Goal: Task Accomplishment & Management: Manage account settings

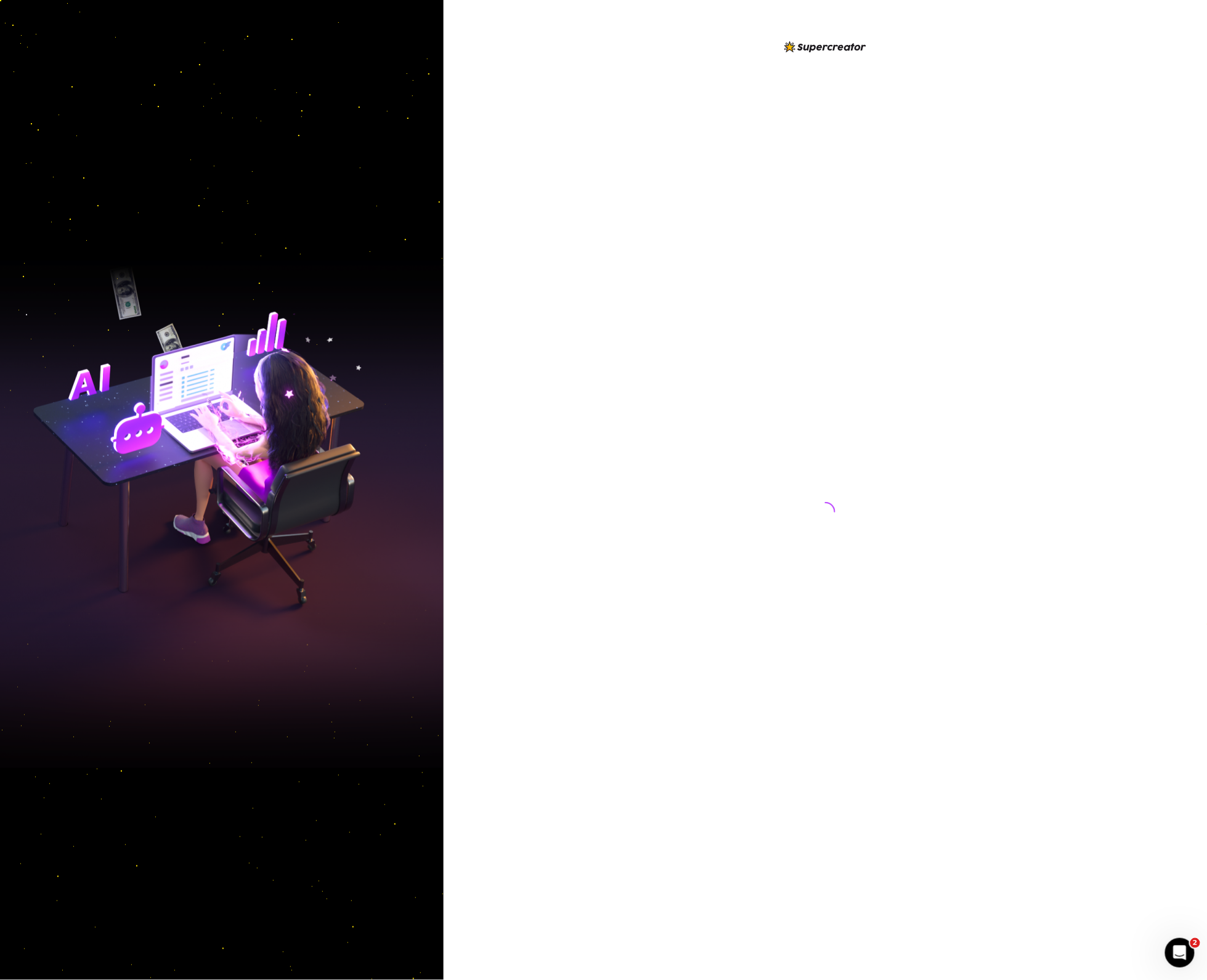
click at [957, 411] on div at bounding box center [826, 500] width 275 height 921
click at [610, 493] on div at bounding box center [826, 490] width 764 height 980
click at [1032, 596] on div at bounding box center [826, 490] width 764 height 980
click at [574, 349] on div at bounding box center [826, 490] width 764 height 980
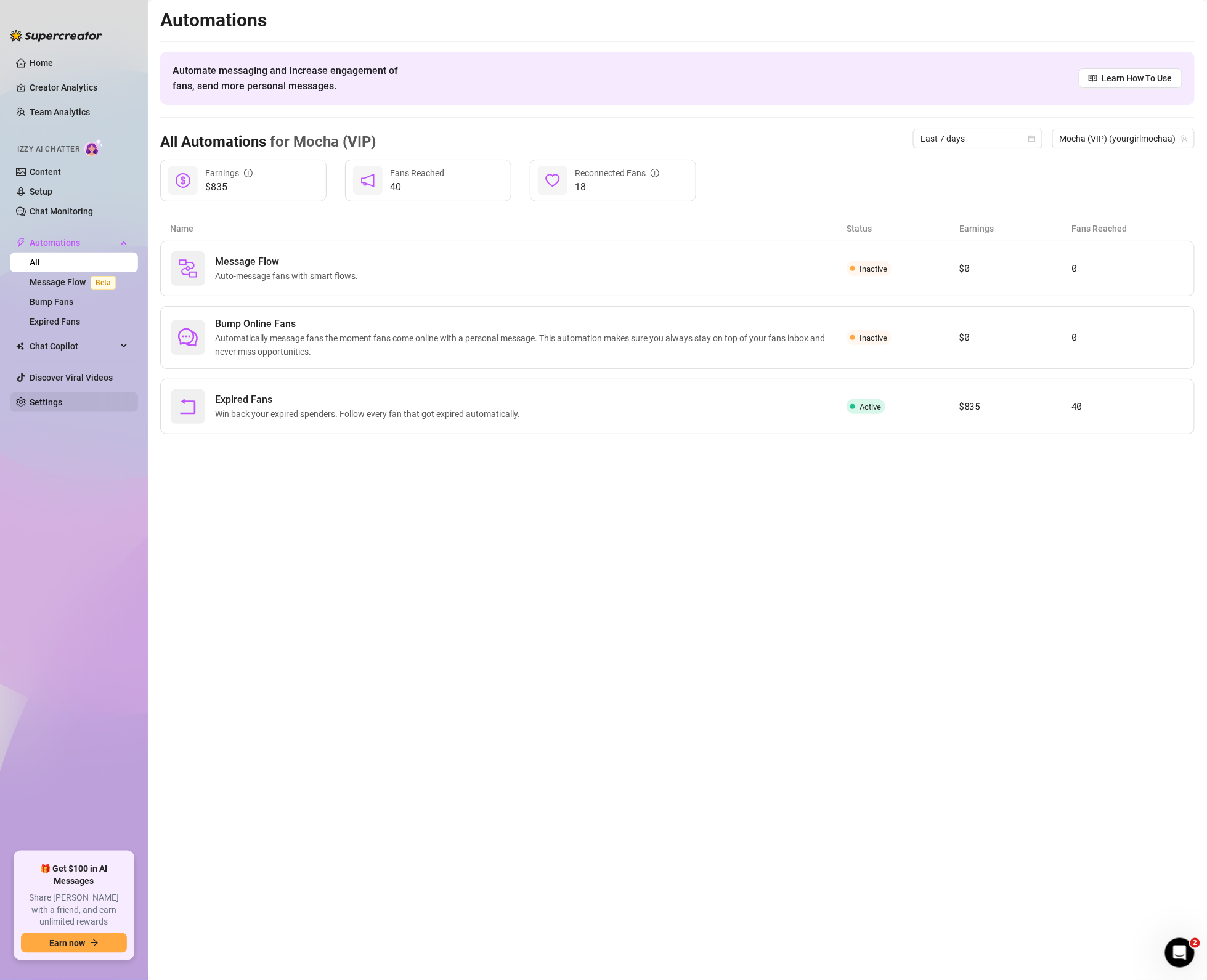
click at [57, 397] on ul "Home Creator Analytics Team Analytics Izzy AI Chatter Content Setup Chat Monito…" at bounding box center [73, 448] width 128 height 799
click at [61, 398] on link "Settings" at bounding box center [46, 403] width 33 height 10
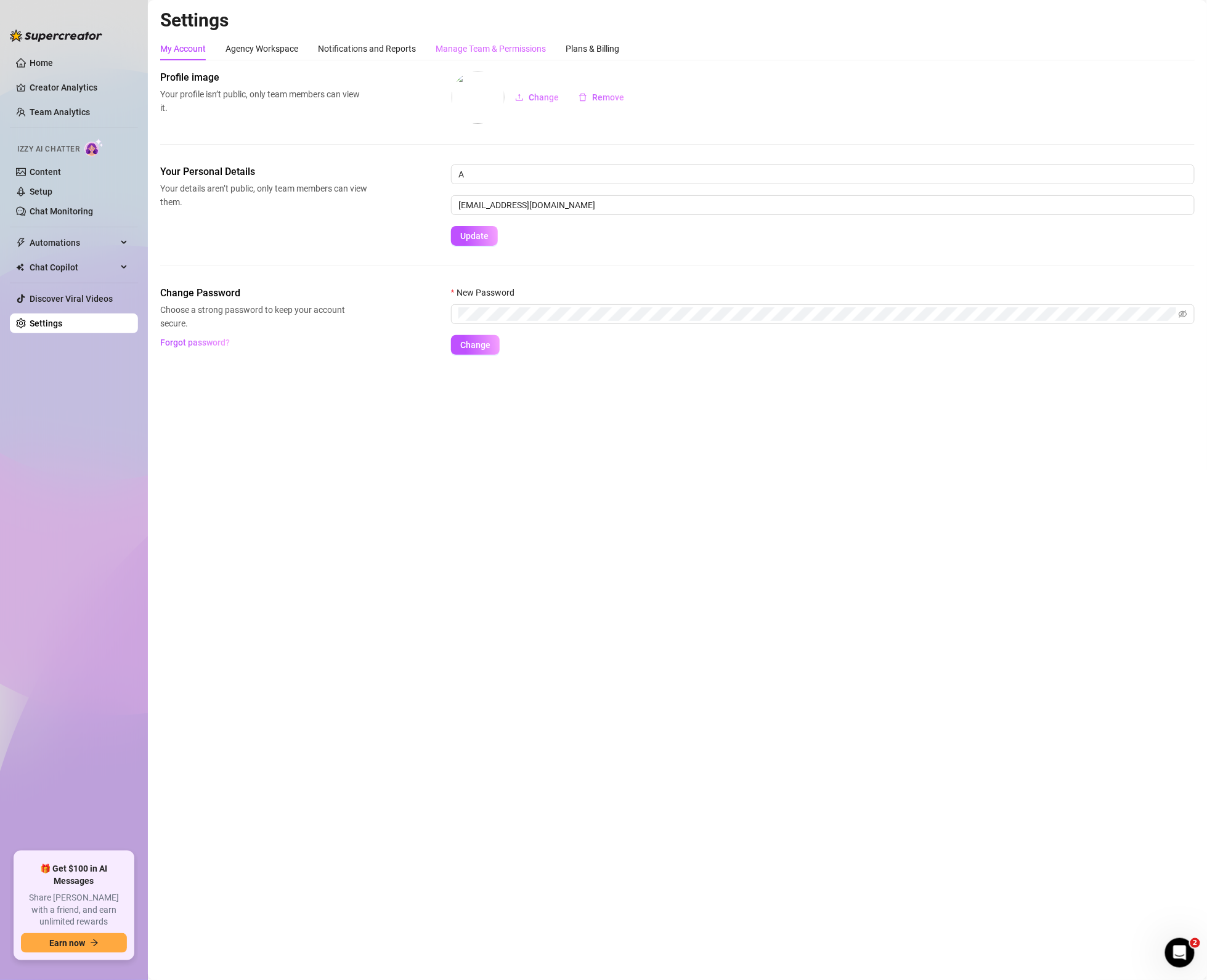
click at [532, 37] on div "Manage Team & Permissions" at bounding box center [491, 48] width 110 height 23
click at [530, 40] on div "Manage Team & Permissions" at bounding box center [491, 48] width 110 height 23
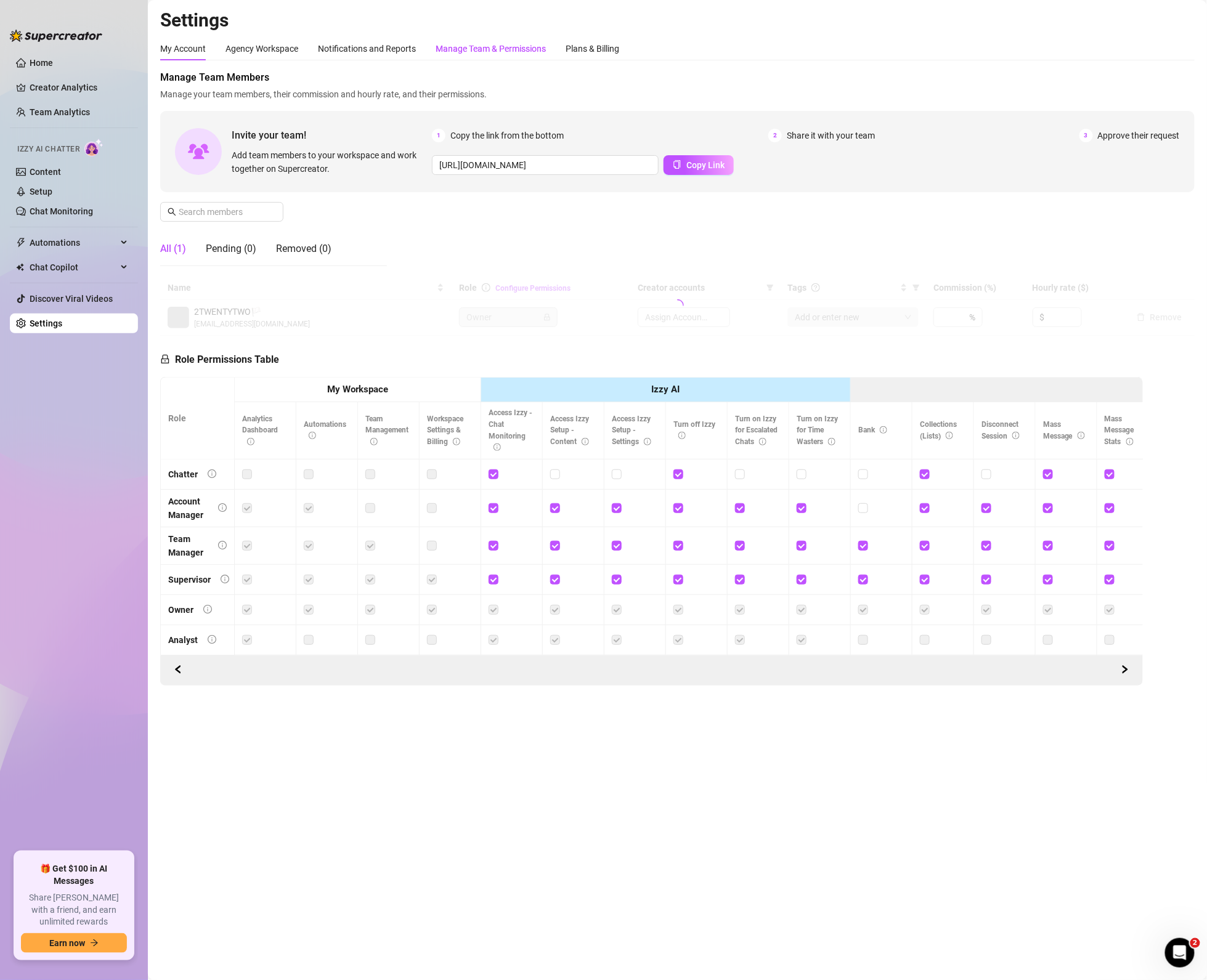
click at [527, 50] on div "Manage Team & Permissions" at bounding box center [491, 48] width 110 height 14
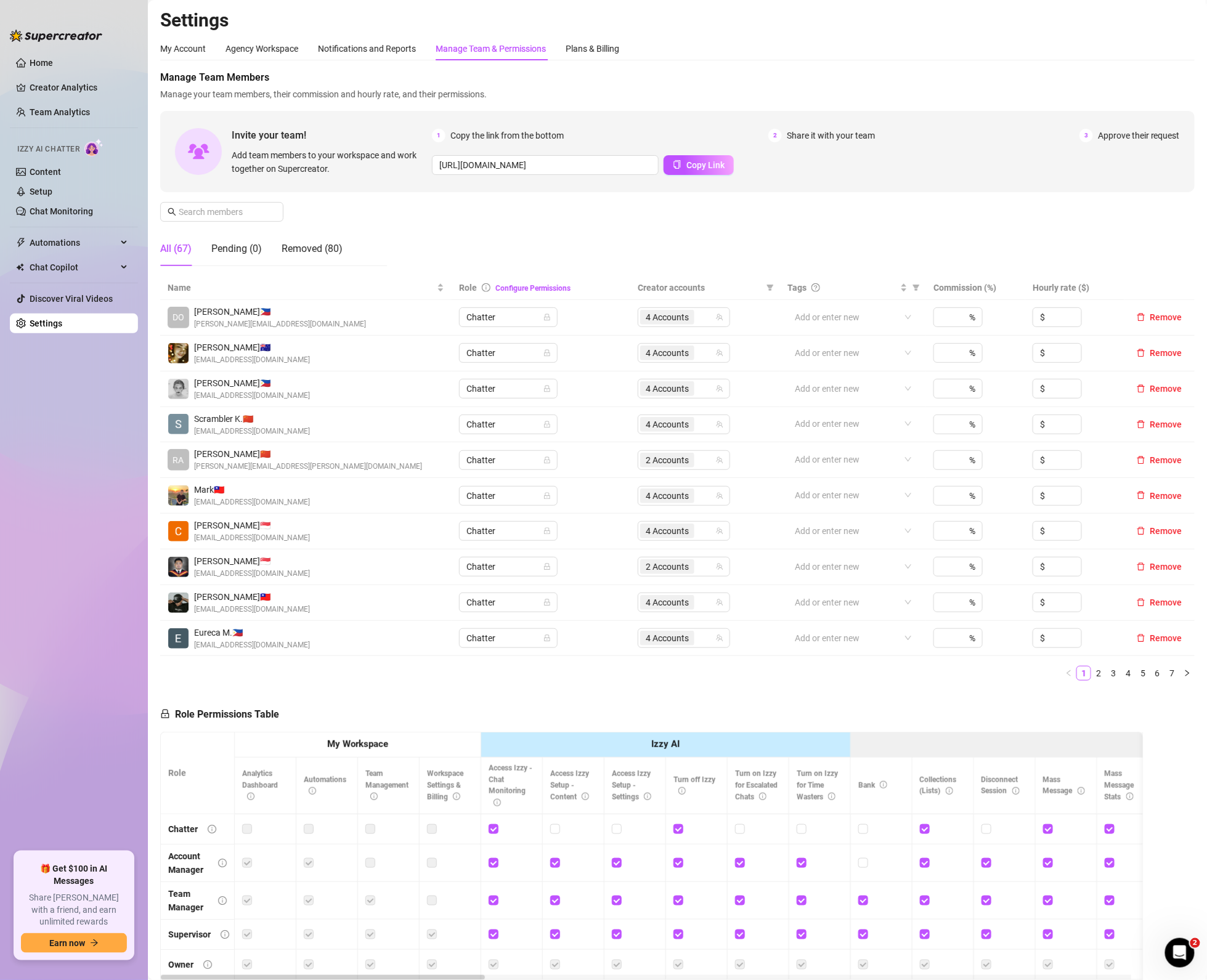
click at [239, 224] on div "Manage Team Members Manage your team members, their commission and hourly rate,…" at bounding box center [678, 173] width 1035 height 206
click at [239, 216] on input "text" at bounding box center [222, 212] width 88 height 14
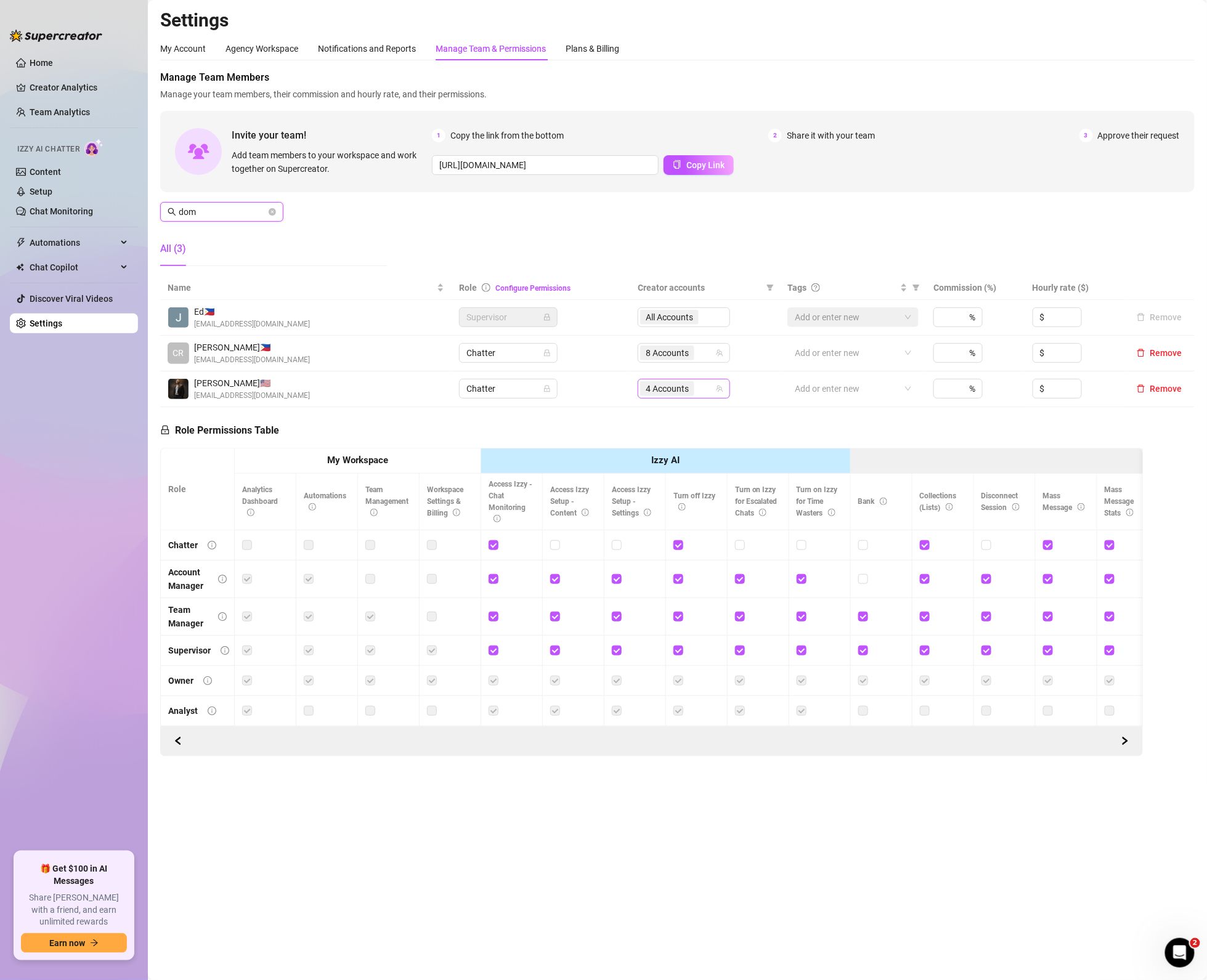
click at [693, 388] on span "4 Accounts" at bounding box center [667, 388] width 54 height 14
type input "dom"
click at [669, 414] on span "Select all" at bounding box center [683, 415] width 43 height 14
click at [661, 414] on input "Select all" at bounding box center [657, 415] width 10 height 10
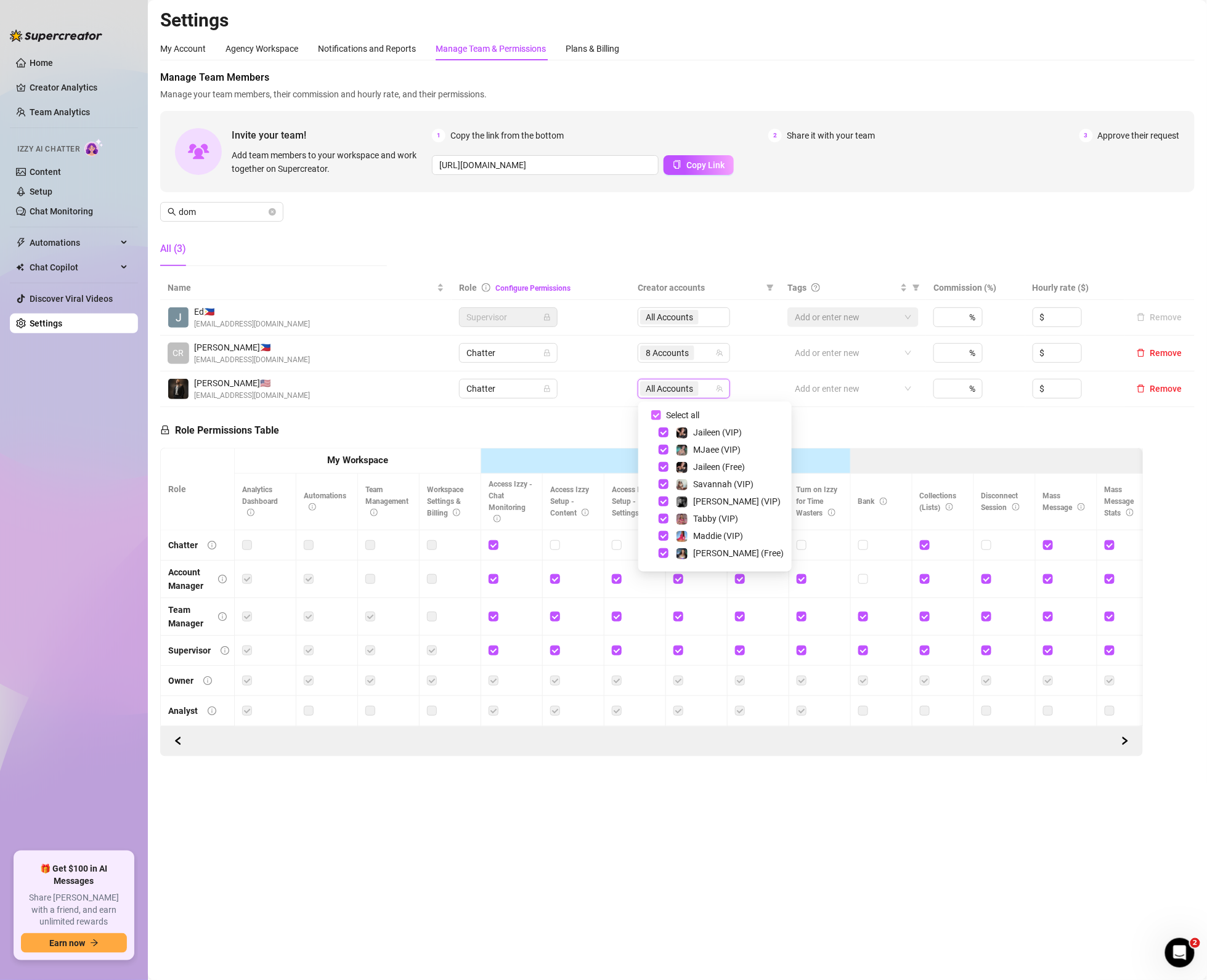
click at [669, 414] on span "Select all" at bounding box center [683, 415] width 43 height 14
click at [661, 414] on input "Select all" at bounding box center [657, 415] width 10 height 10
checkbox input "false"
click at [663, 491] on span "Select tree node" at bounding box center [663, 491] width 10 height 10
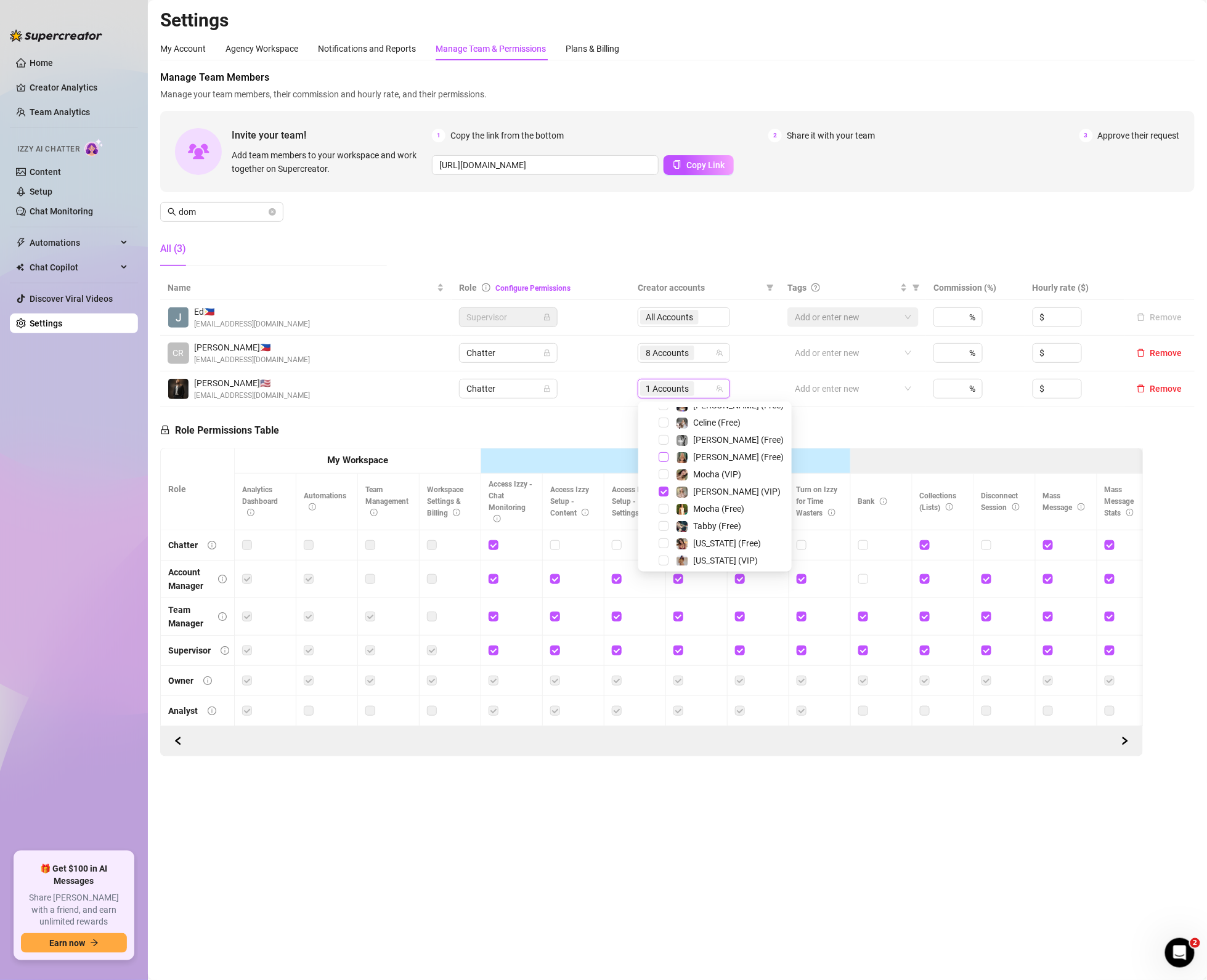
click at [666, 460] on span "Select tree node" at bounding box center [663, 457] width 10 height 10
click at [675, 473] on span "Georgia (Free)" at bounding box center [730, 469] width 118 height 14
click at [671, 486] on span "Georgia (VIP)" at bounding box center [730, 487] width 118 height 14
click at [699, 394] on input "search" at bounding box center [698, 388] width 3 height 14
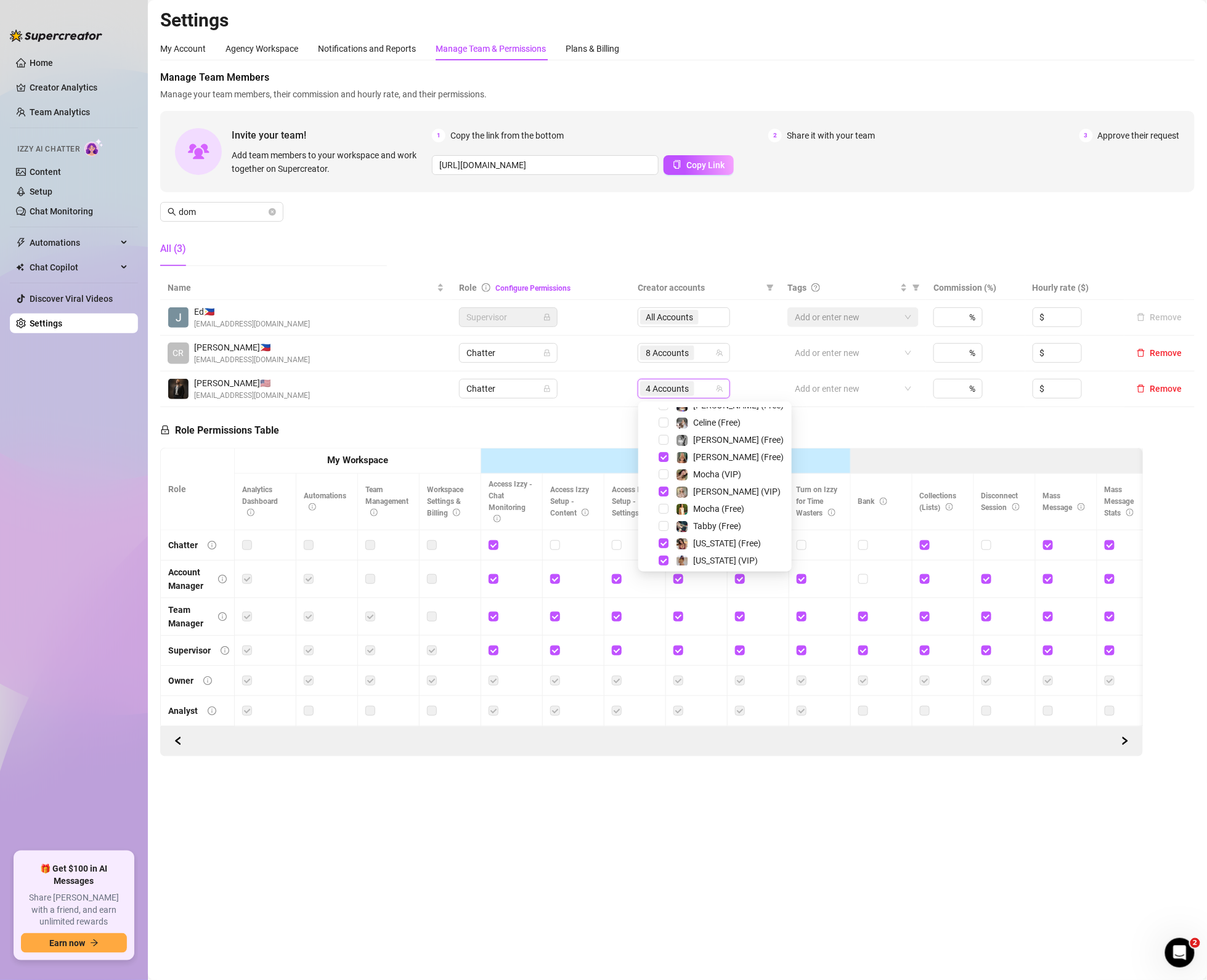
scroll to position [256, 0]
click at [667, 489] on span "Select tree node" at bounding box center [663, 487] width 10 height 10
click at [663, 561] on div "Jaz (Free)" at bounding box center [715, 555] width 148 height 14
click at [666, 554] on span "Select tree node" at bounding box center [663, 556] width 10 height 10
drag, startPoint x: 827, startPoint y: 435, endPoint x: 378, endPoint y: 475, distance: 450.8
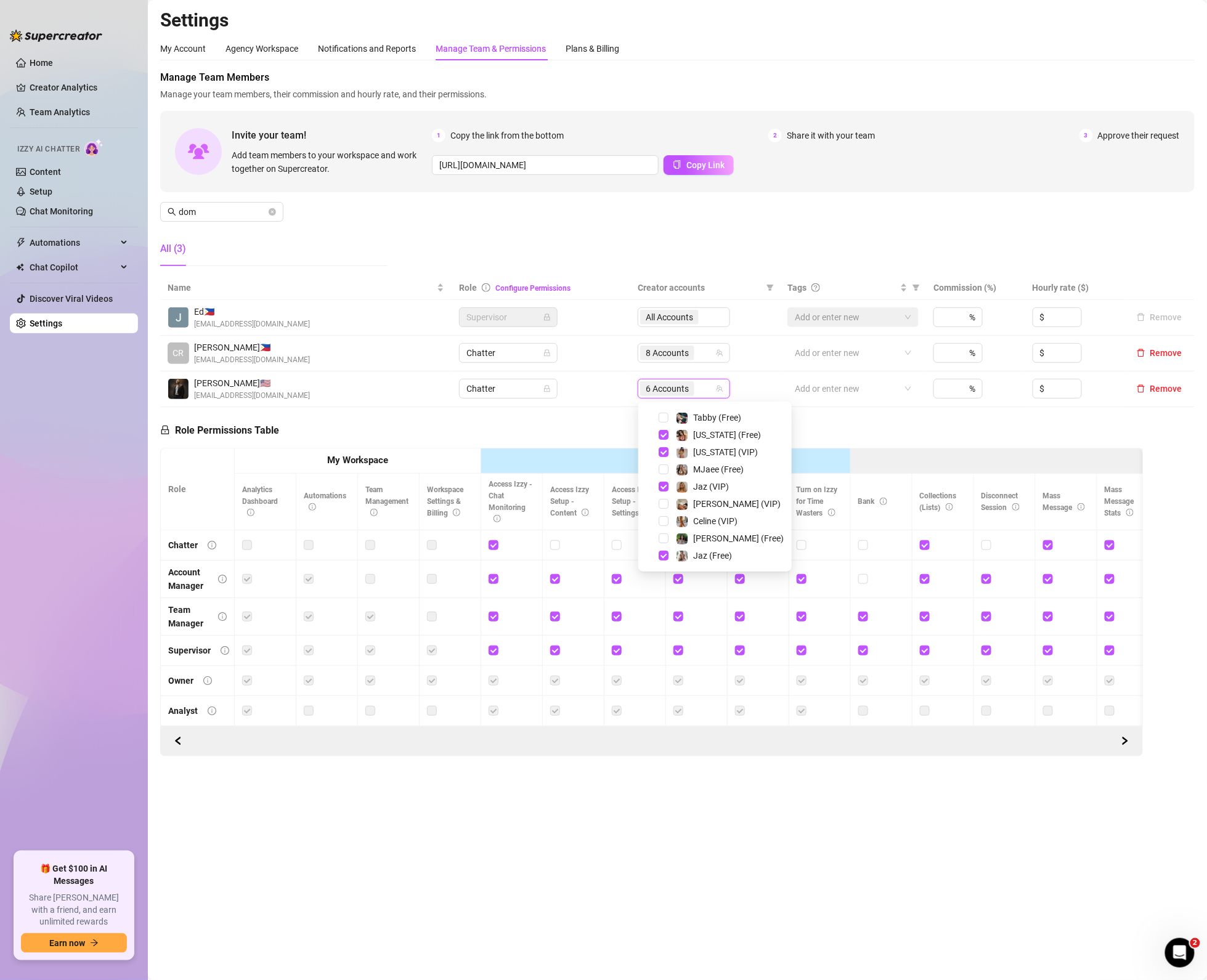
click at [828, 435] on div "Role Permissions Table Role My Workspace Izzy AI OnlyFans Side Menu OnlyFans Ch…" at bounding box center [652, 582] width 983 height 350
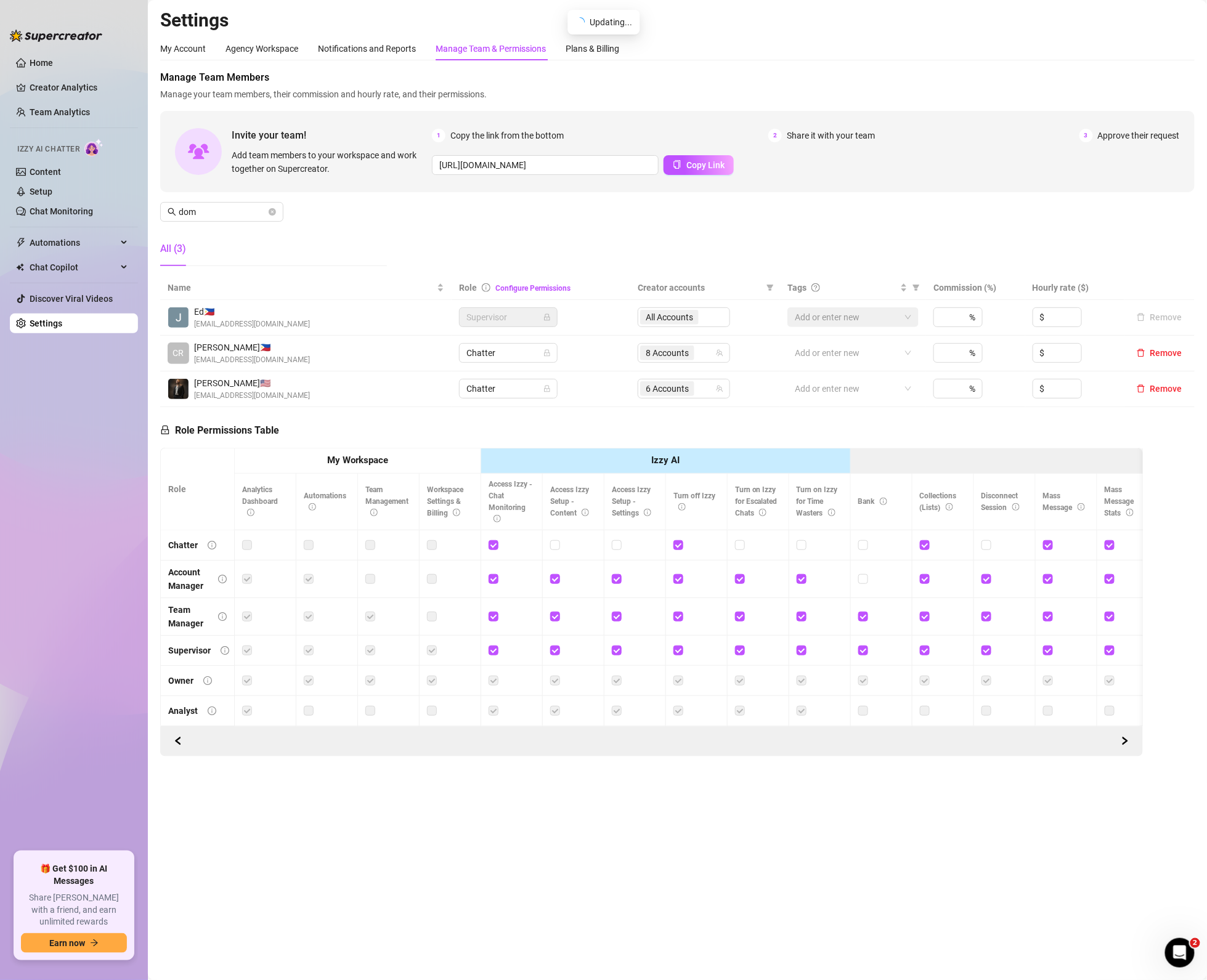
click at [359, 430] on div "Role Permissions Table Role My Workspace Izzy AI OnlyFans Side Menu OnlyFans Ch…" at bounding box center [652, 582] width 983 height 350
click at [272, 213] on icon "close-circle" at bounding box center [272, 212] width 8 height 8
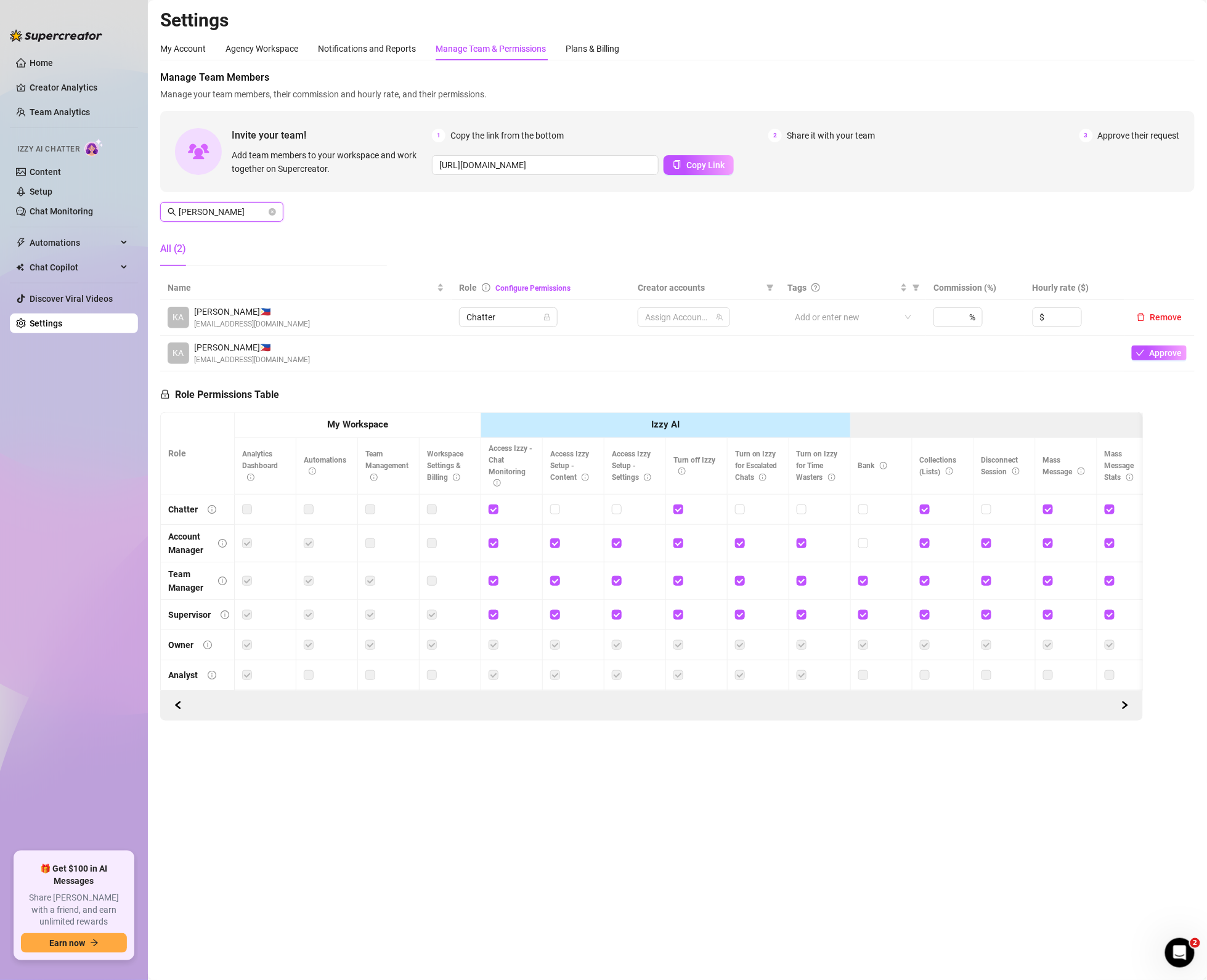
type input "kaye"
click at [705, 317] on div "4 Accounts" at bounding box center [677, 318] width 74 height 17
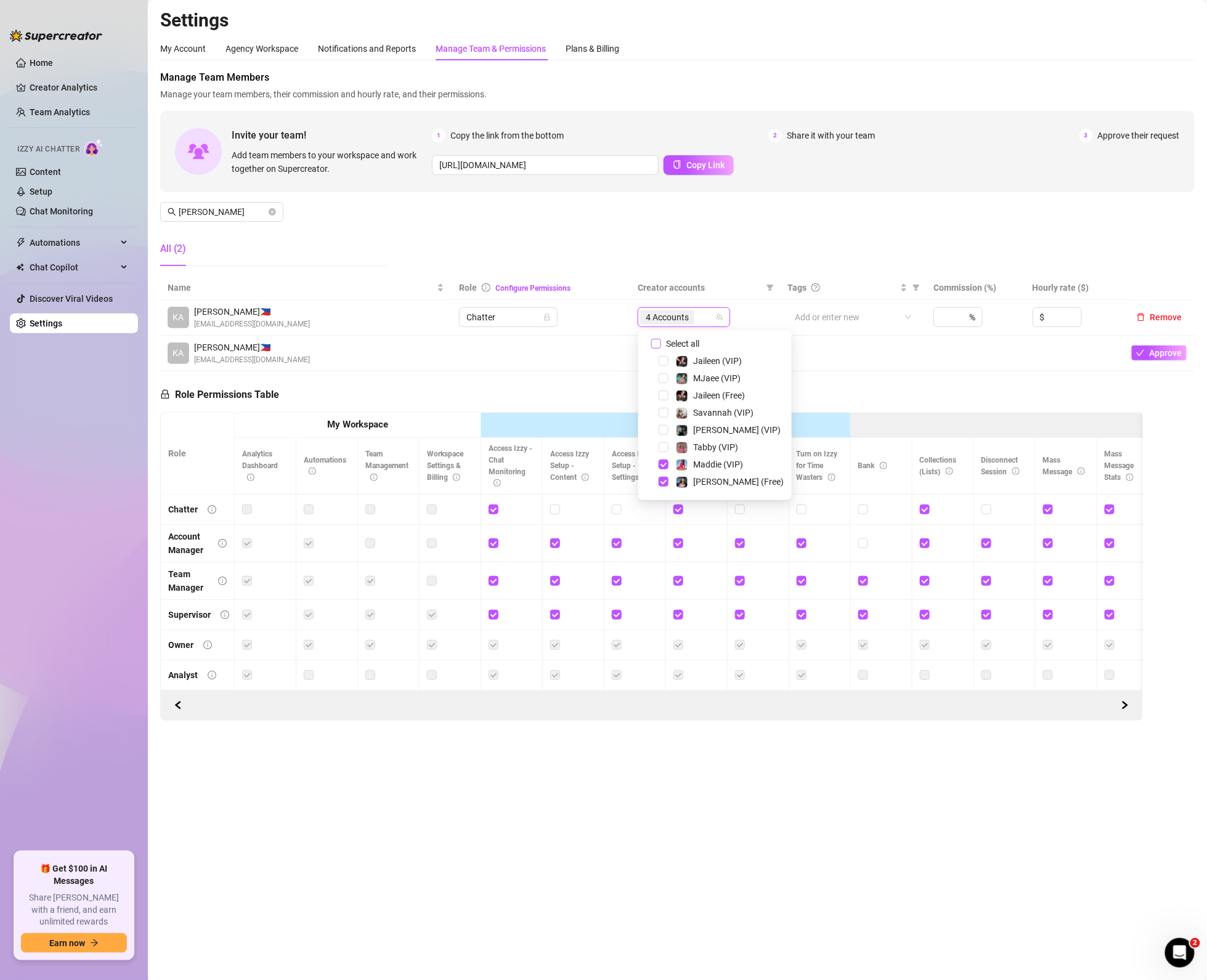
click at [652, 340] on input "Select all" at bounding box center [657, 344] width 10 height 10
click at [657, 342] on input "Select all" at bounding box center [657, 344] width 10 height 10
checkbox input "false"
click at [663, 487] on span "Select tree node" at bounding box center [663, 485] width 10 height 10
click at [667, 413] on span "Select tree node" at bounding box center [663, 415] width 10 height 10
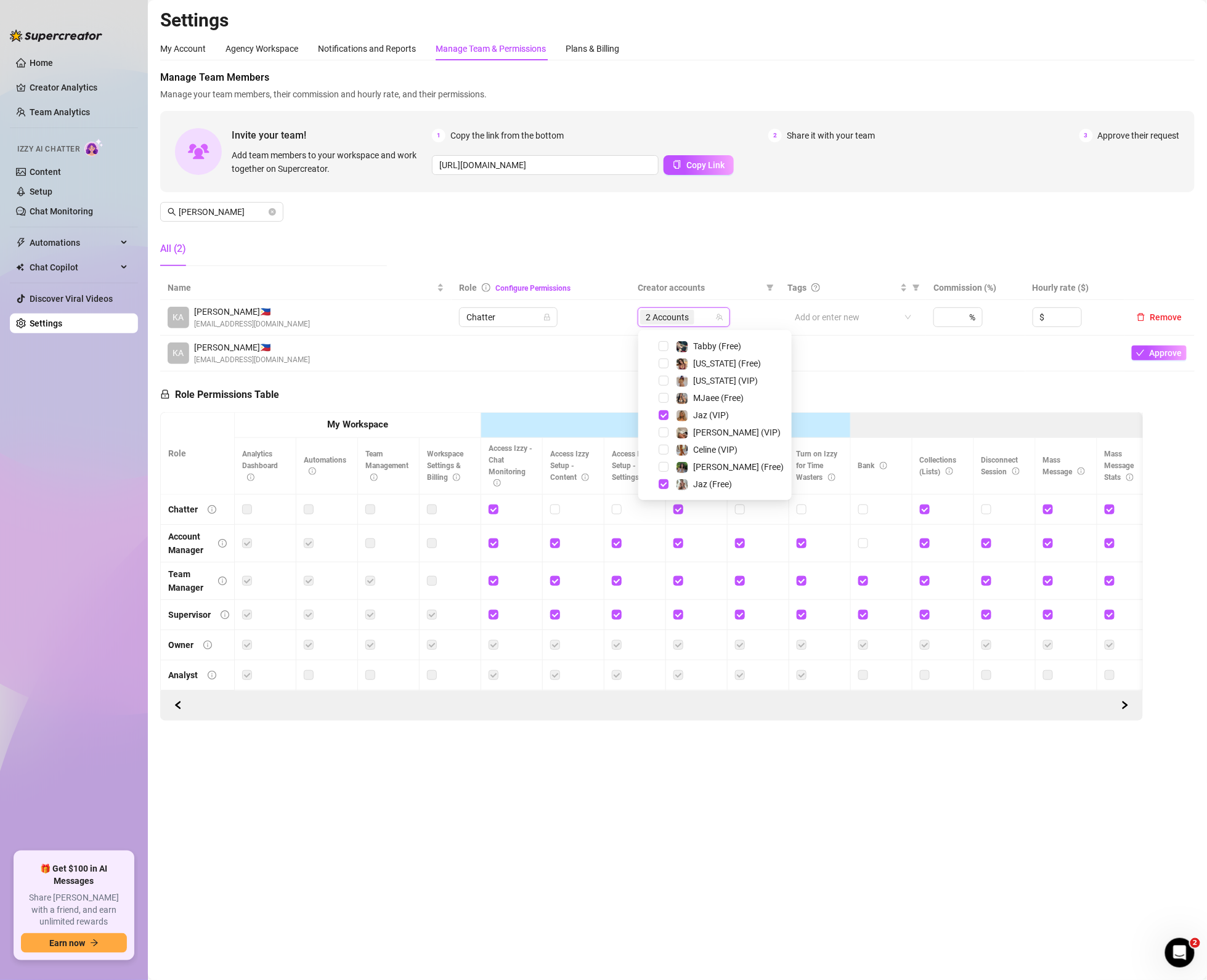
click at [520, 415] on th "Izzy AI" at bounding box center [665, 426] width 370 height 25
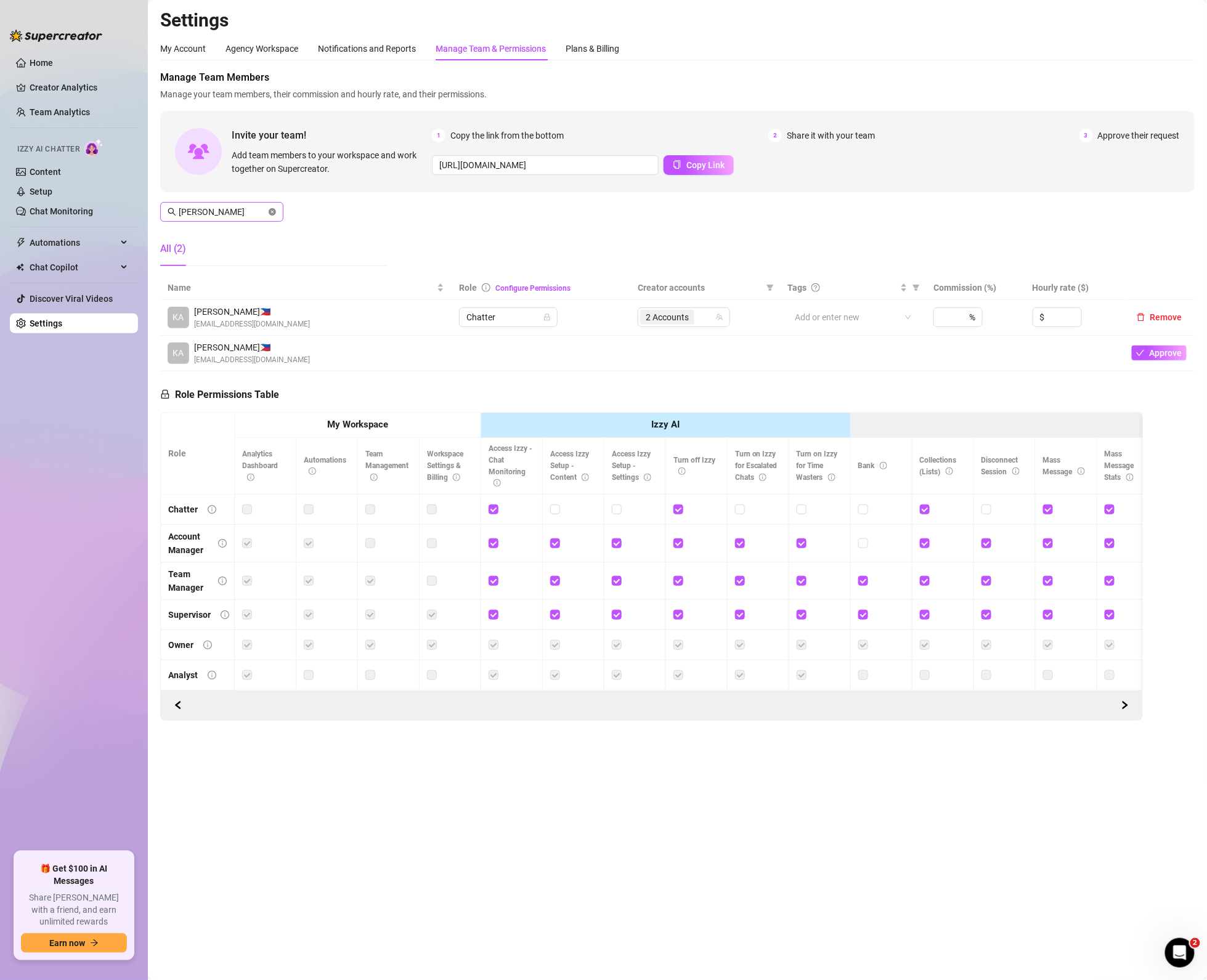
click at [270, 209] on icon "close-circle" at bounding box center [272, 212] width 8 height 8
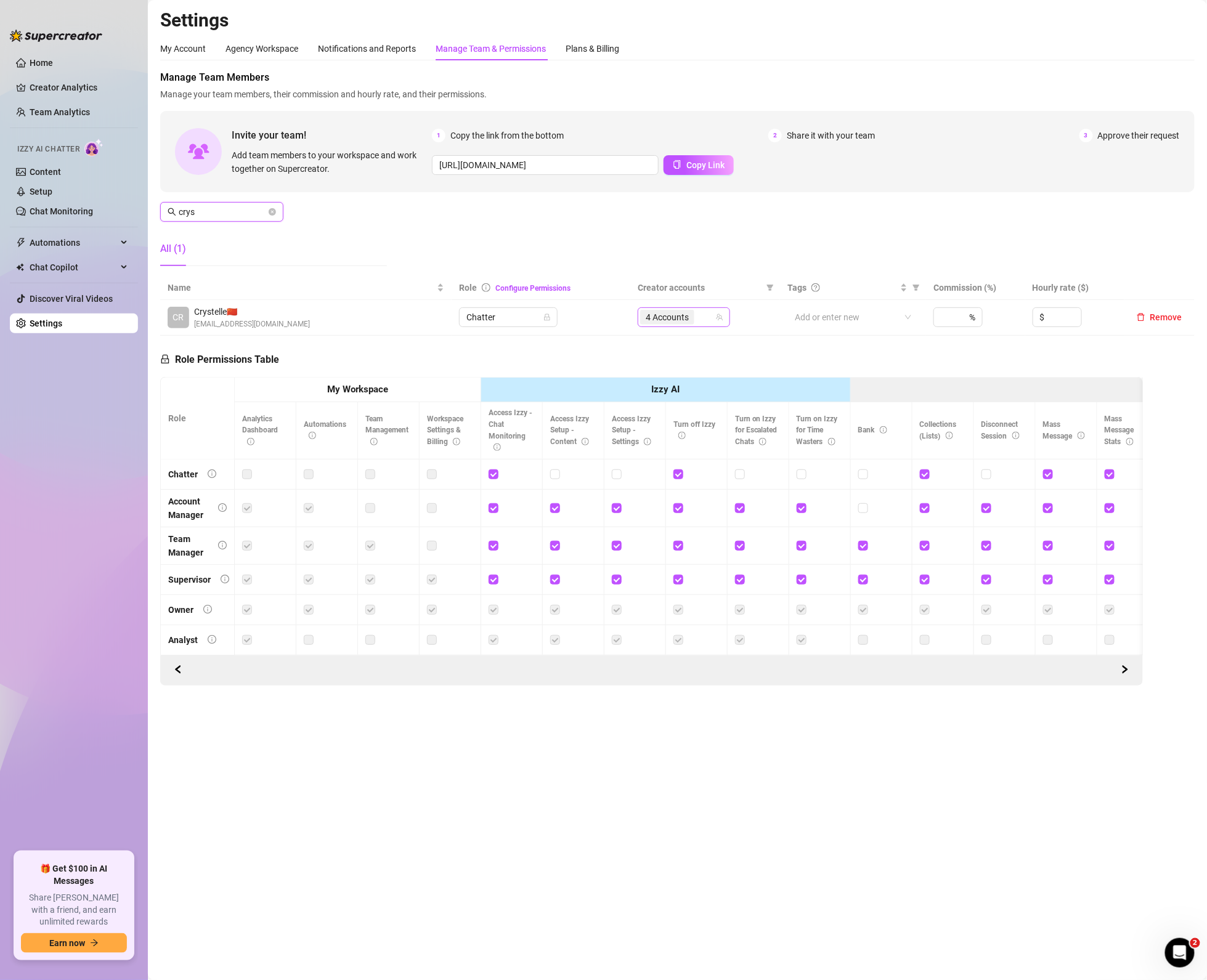
click at [693, 318] on span "4 Accounts" at bounding box center [667, 317] width 54 height 14
type input "crys"
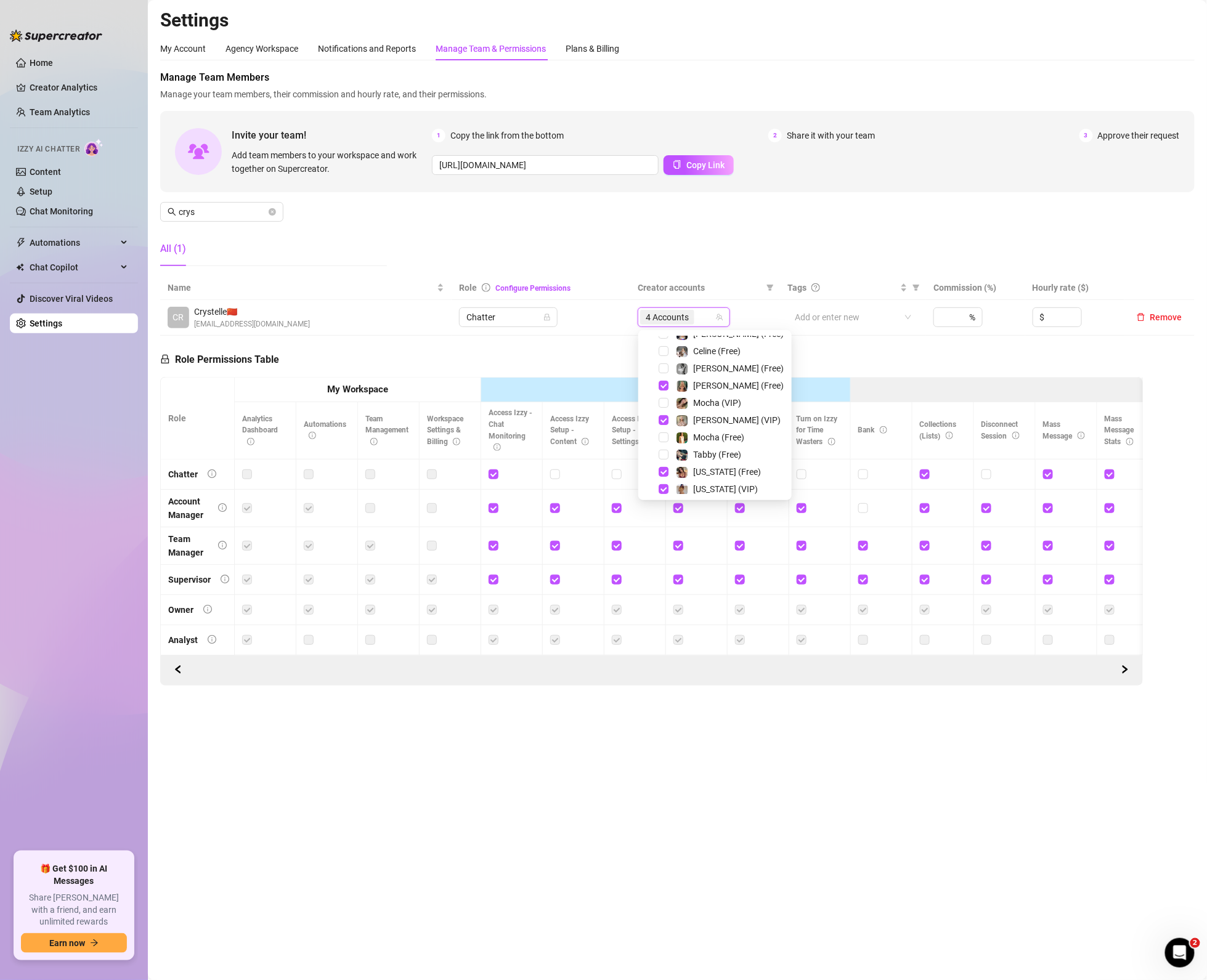
scroll to position [222, 0]
click at [668, 397] on span "Select tree node" at bounding box center [663, 398] width 10 height 10
click at [667, 423] on div "Georgia (VIP)" at bounding box center [715, 414] width 148 height 14
click at [666, 416] on span "Select tree node" at bounding box center [663, 415] width 10 height 10
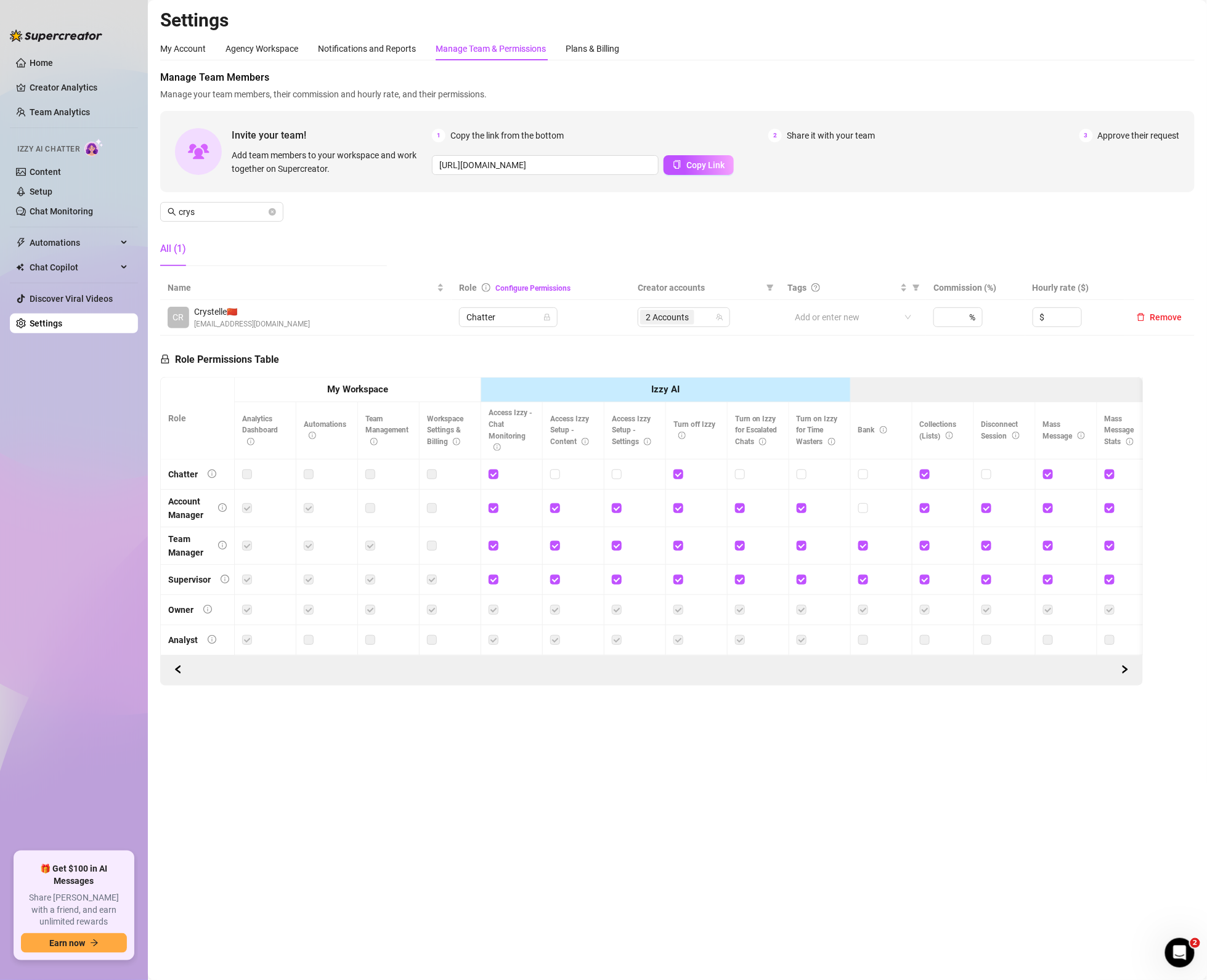
click at [61, 431] on ul "Home Creator Analytics Team Analytics Izzy AI Chatter Content Setup Chat Monito…" at bounding box center [73, 448] width 128 height 799
click at [204, 899] on main "Settings My Account Agency Workspace Notifications and Reports Manage Team & Pe…" at bounding box center [677, 490] width 1059 height 980
drag, startPoint x: 401, startPoint y: 762, endPoint x: 333, endPoint y: 463, distance: 306.6
click at [401, 735] on main "Settings My Account Agency Workspace Notifications and Reports Manage Team & Pe…" at bounding box center [677, 490] width 1059 height 980
click at [273, 209] on icon "close-circle" at bounding box center [272, 212] width 8 height 8
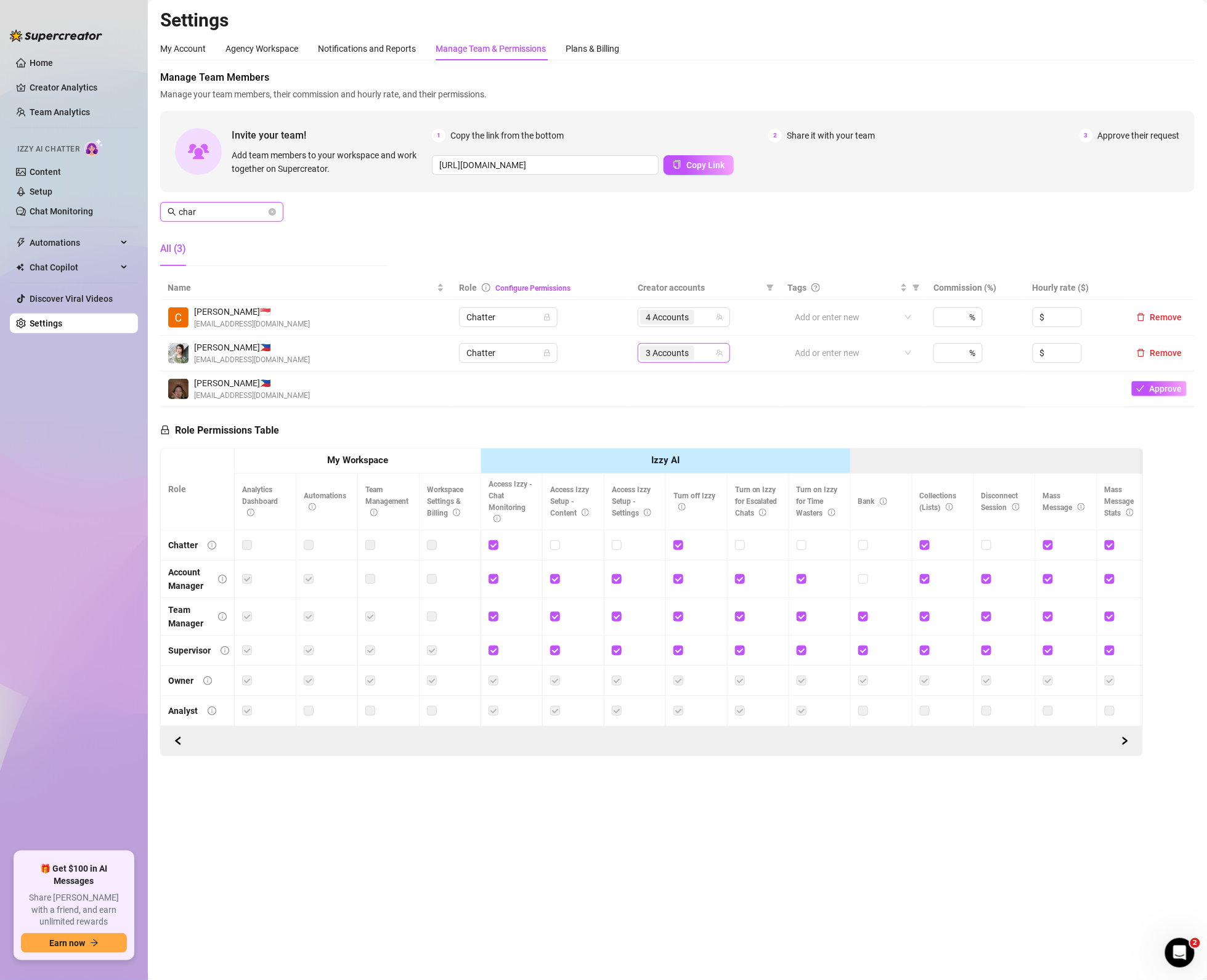
type input "char"
click at [697, 349] on input "search" at bounding box center [698, 352] width 3 height 14
click at [660, 416] on span "Select tree node" at bounding box center [663, 414] width 10 height 10
click at [663, 415] on span "Select tree node" at bounding box center [663, 414] width 10 height 10
click at [665, 471] on span "Select tree node" at bounding box center [663, 468] width 10 height 10
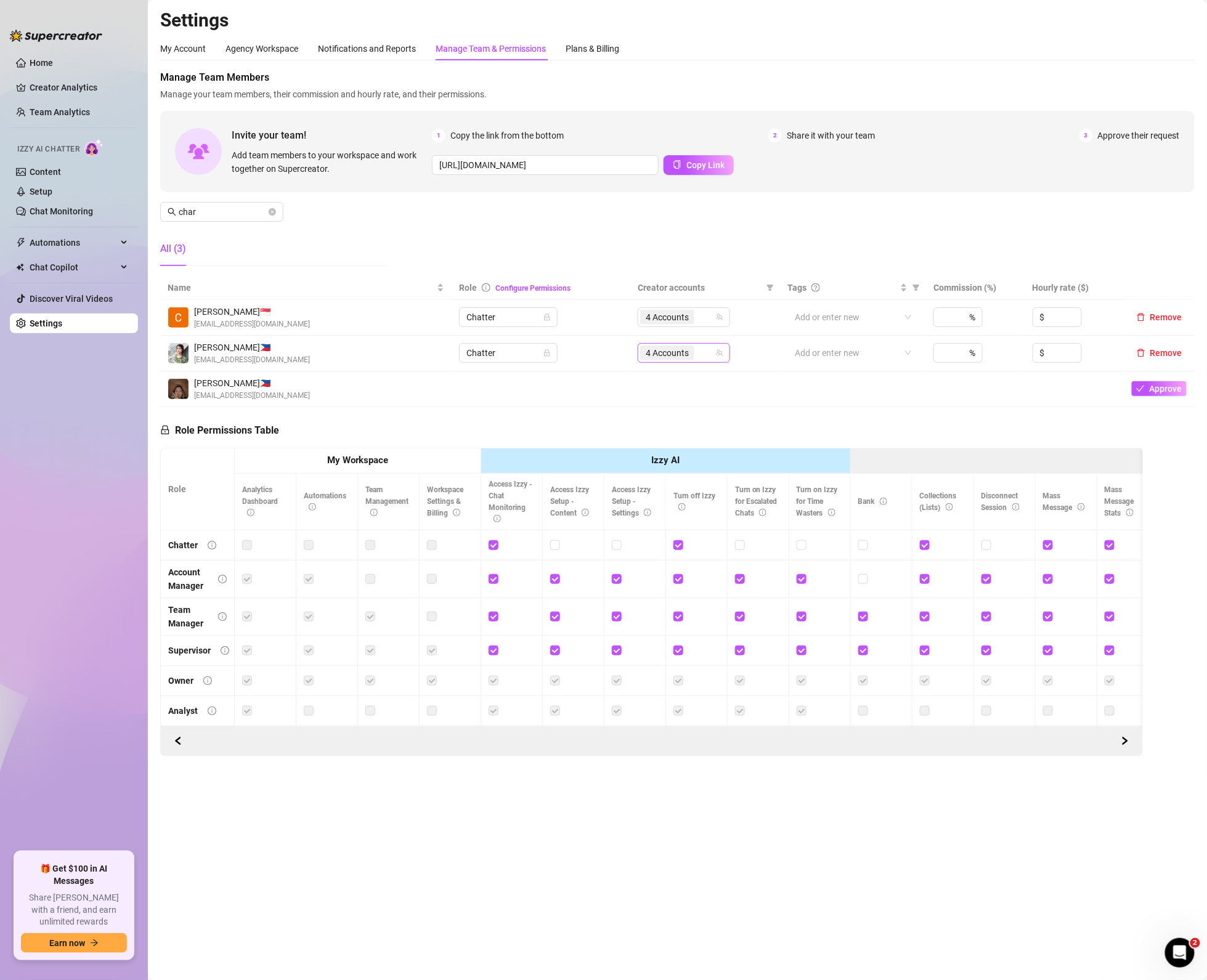
click at [703, 351] on div "4 Accounts" at bounding box center [677, 353] width 74 height 17
type input "moc"
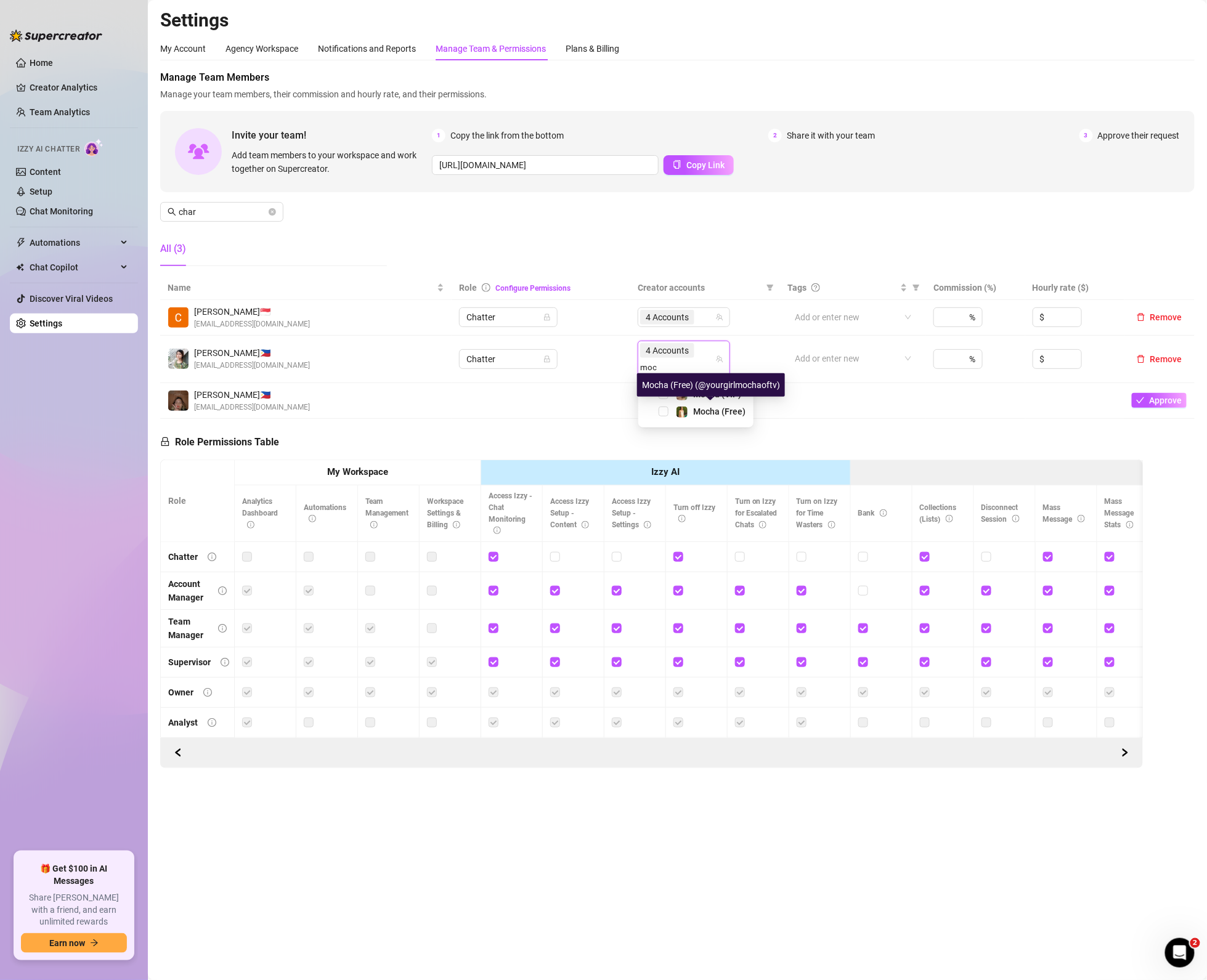
click at [718, 386] on div "Mocha (Free) (@yourgirlmochaoftv)" at bounding box center [711, 385] width 148 height 23
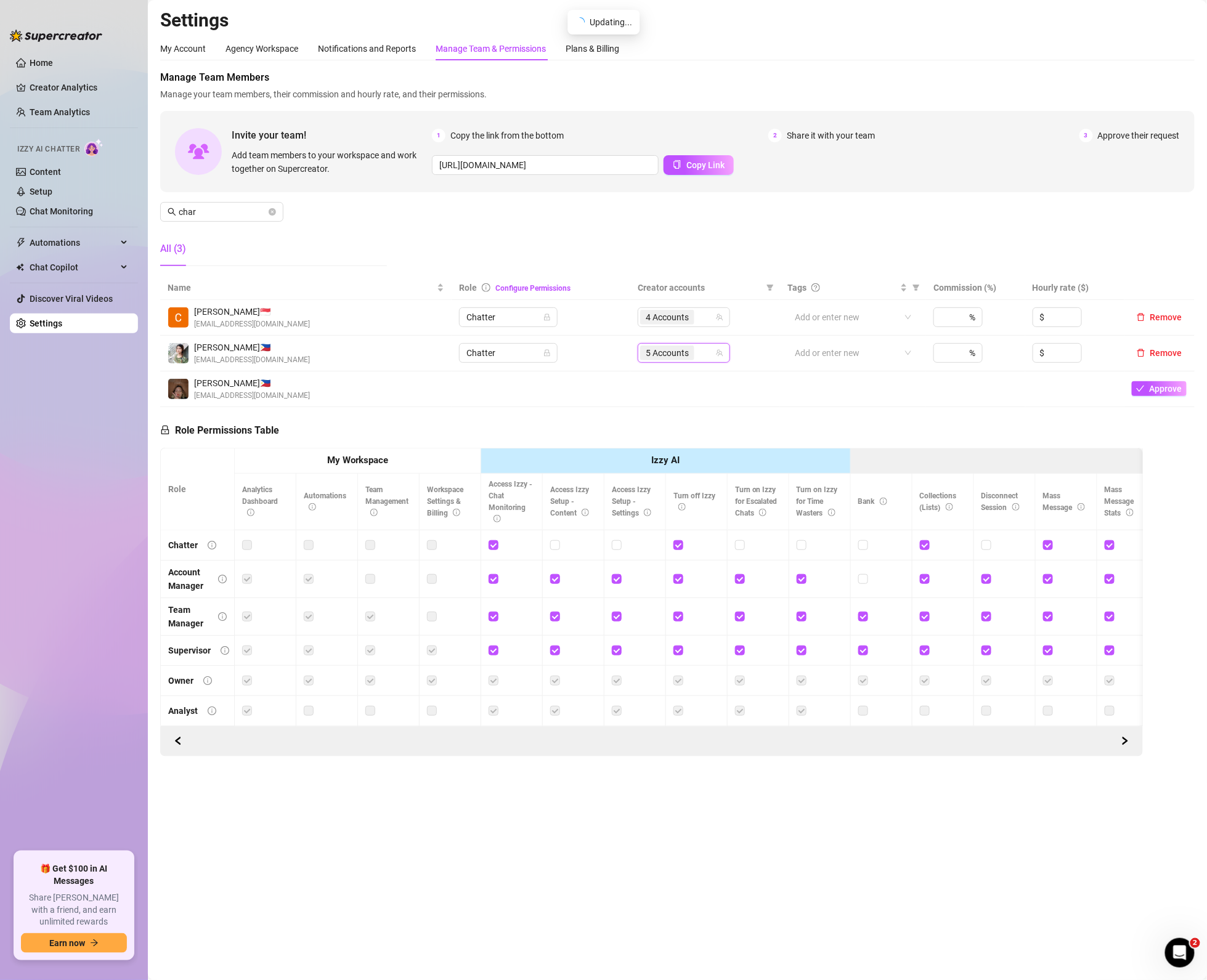
click at [675, 351] on span "5 Accounts" at bounding box center [667, 353] width 43 height 14
click at [696, 363] on div "5 Accounts" at bounding box center [685, 352] width 93 height 19
click at [707, 361] on div "5 Accounts" at bounding box center [685, 352] width 93 height 19
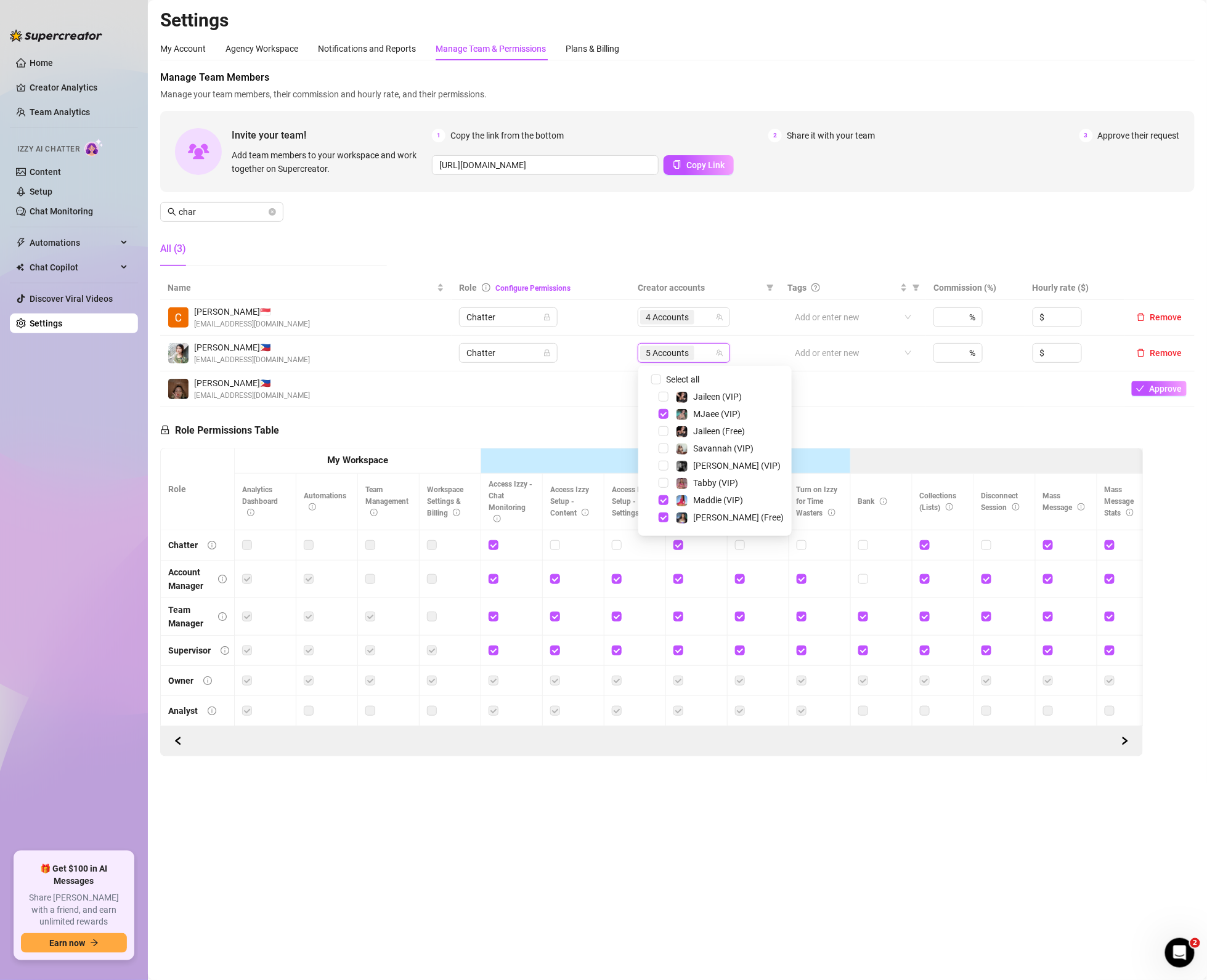
scroll to position [148, 0]
click at [661, 442] on span "Select tree node" at bounding box center [663, 438] width 10 height 10
click at [405, 415] on div "Role Permissions Table Role My Workspace Izzy AI OnlyFans Side Menu OnlyFans Ch…" at bounding box center [652, 582] width 983 height 350
click at [35, 634] on ul "Home Creator Analytics Team Analytics Izzy AI Chatter Content Setup Chat Monito…" at bounding box center [73, 448] width 128 height 799
